Goal: Transaction & Acquisition: Purchase product/service

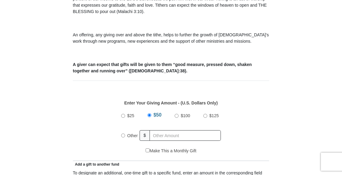
scroll to position [191, 0]
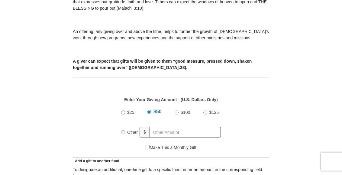
click at [147, 111] on input "$50" at bounding box center [149, 112] width 4 height 4
click at [150, 110] on input "$50" at bounding box center [149, 112] width 4 height 4
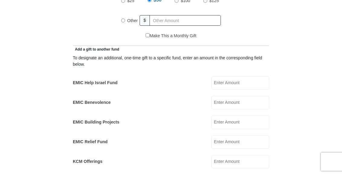
scroll to position [319, 0]
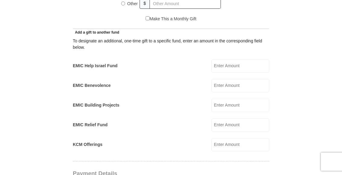
click at [239, 105] on input "EMIC Building Projects" at bounding box center [240, 104] width 58 height 13
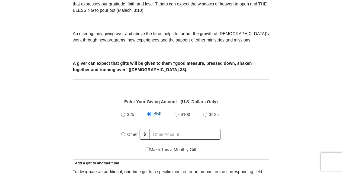
scroll to position [191, 0]
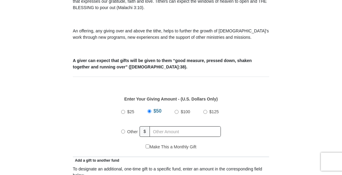
click at [177, 111] on input "$100" at bounding box center [177, 112] width 4 height 4
radio input "true"
click at [123, 131] on input "Other" at bounding box center [123, 131] width 4 height 4
radio input "true"
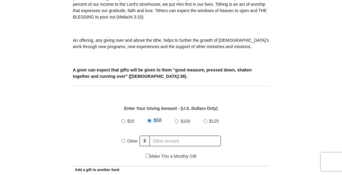
scroll to position [223, 0]
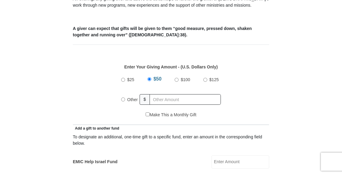
click at [123, 100] on input "Other" at bounding box center [123, 99] width 4 height 4
radio input "true"
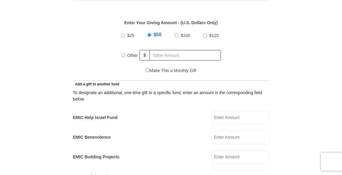
scroll to position [287, 0]
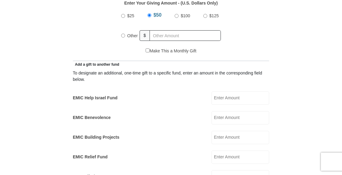
click at [123, 35] on input "Other" at bounding box center [123, 36] width 4 height 4
radio input "true"
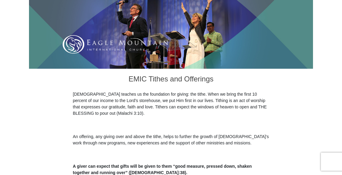
scroll to position [0, 0]
